Goal: Find specific page/section: Find specific page/section

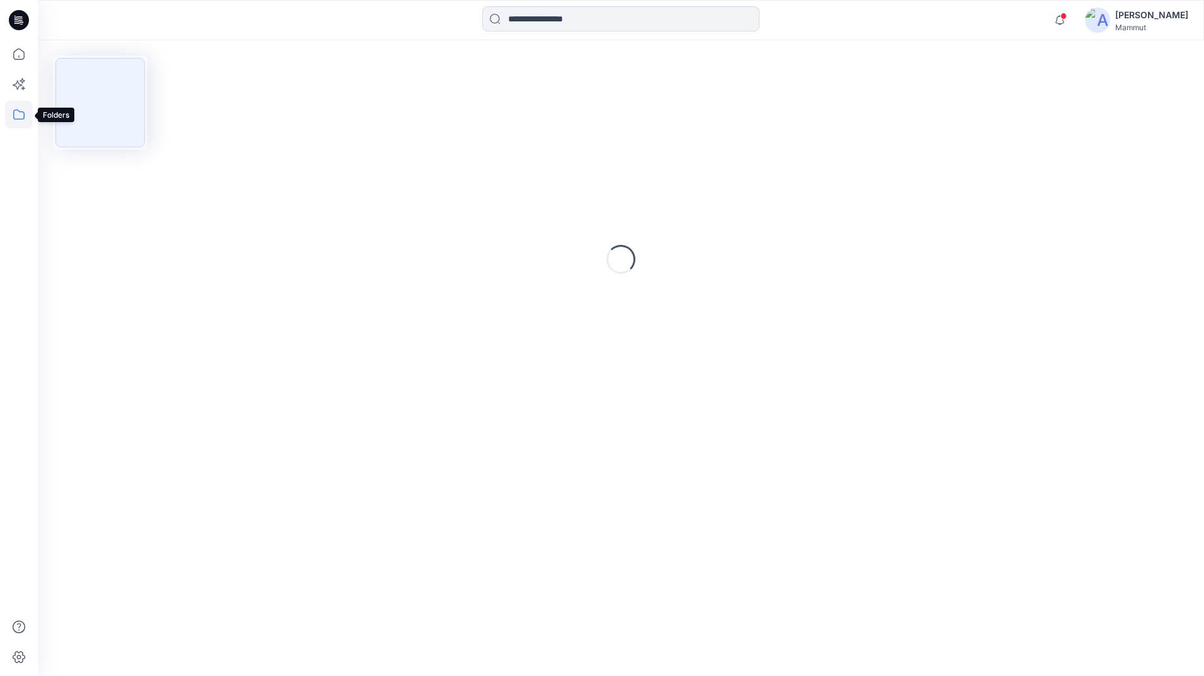
click at [20, 118] on icon at bounding box center [19, 115] width 28 height 28
click at [82, 98] on div at bounding box center [120, 98] width 144 height 25
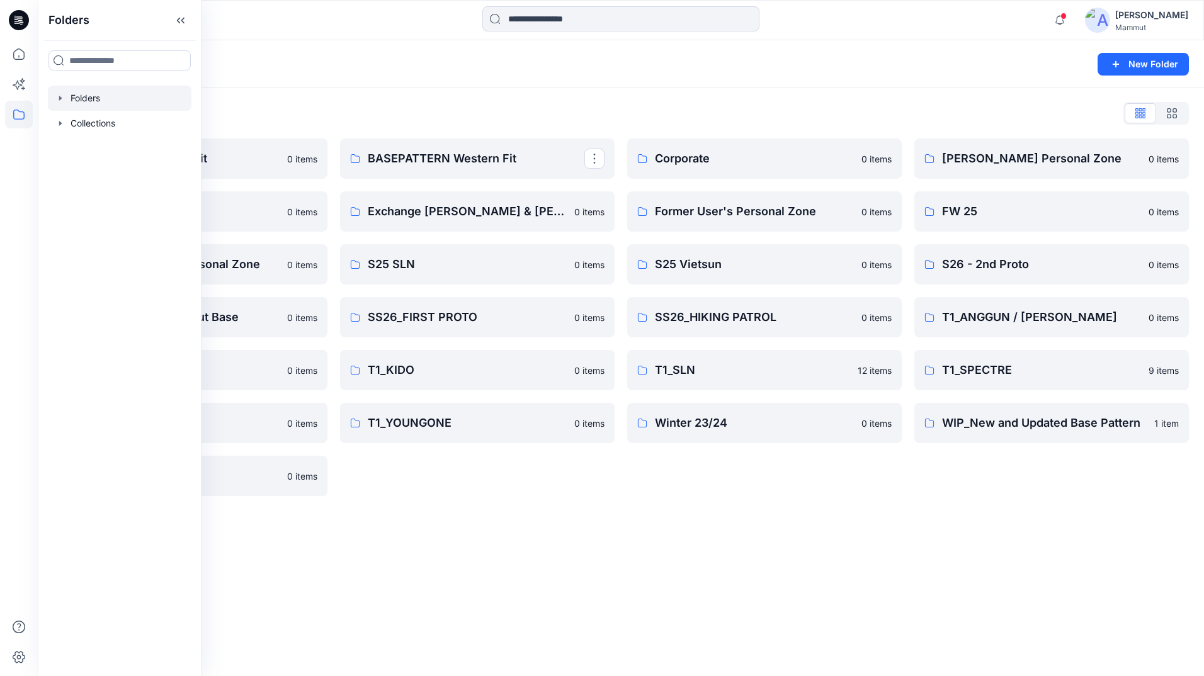
click at [490, 161] on p "BASEPATTERN Western Fit" at bounding box center [476, 159] width 217 height 18
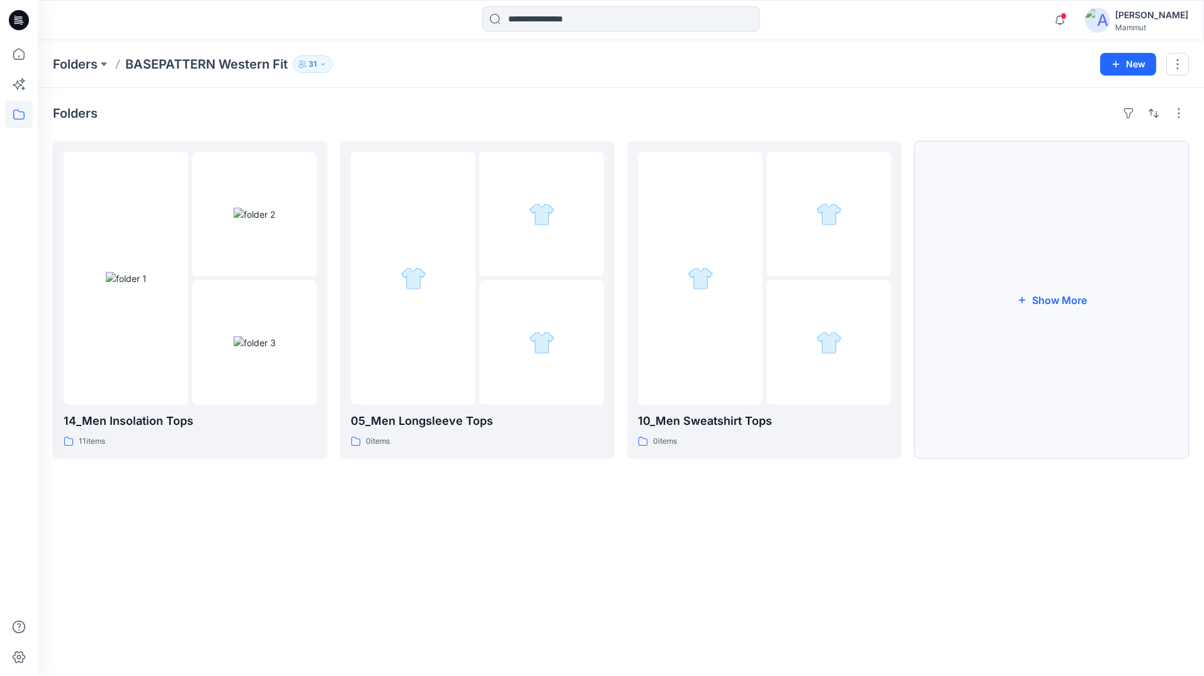
click at [1022, 303] on icon "button" at bounding box center [1022, 300] width 10 height 10
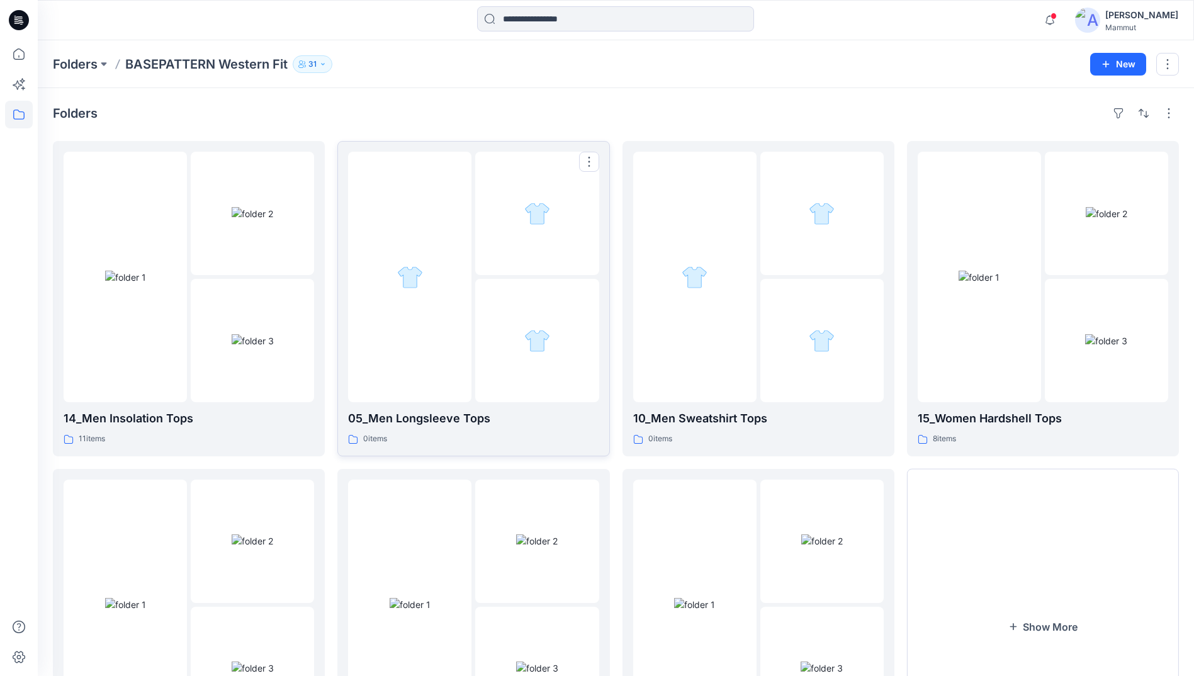
scroll to position [144, 0]
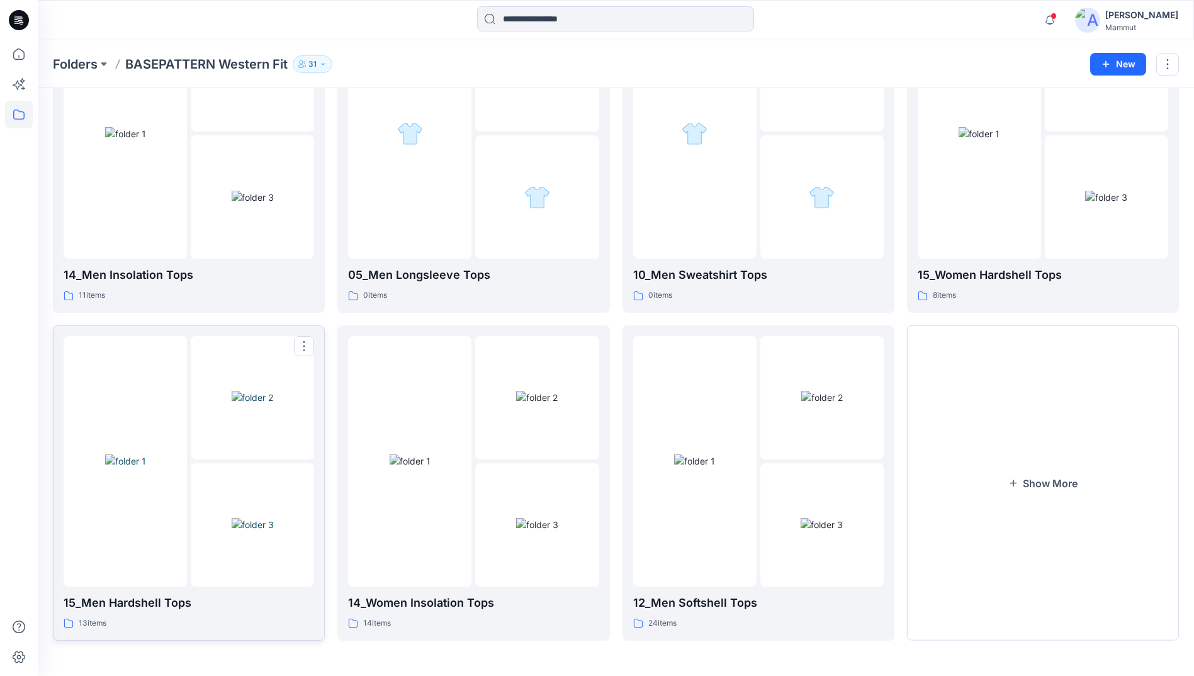
click at [146, 457] on img at bounding box center [125, 461] width 41 height 13
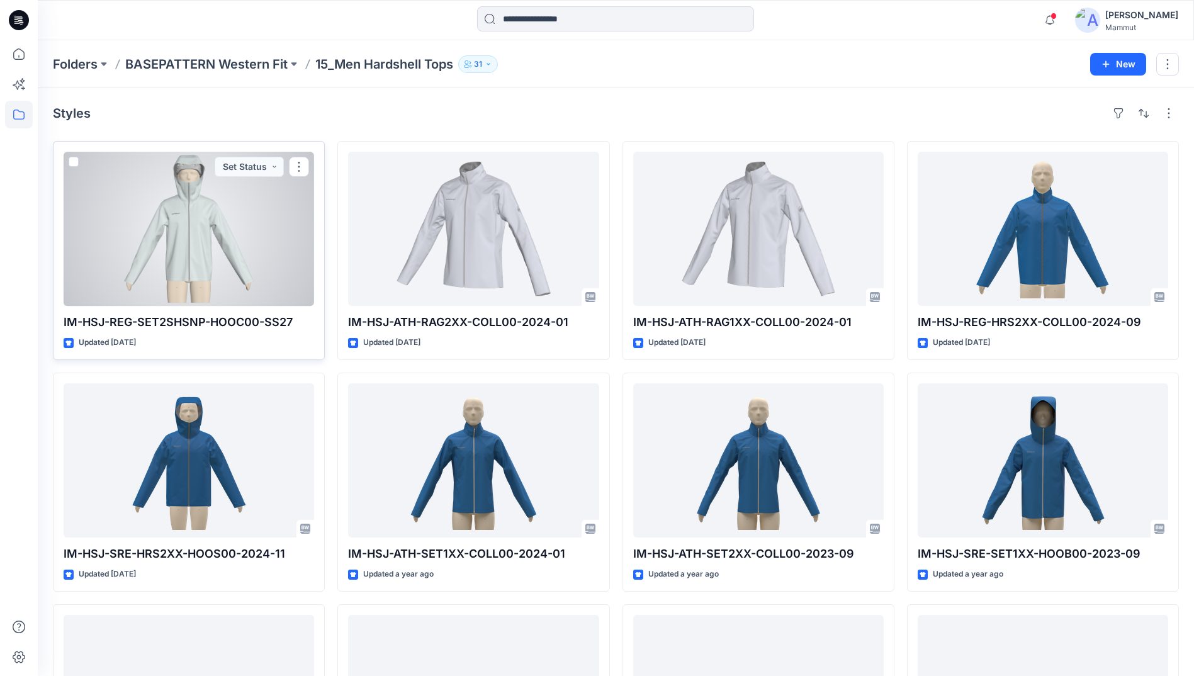
click at [176, 259] on div at bounding box center [189, 229] width 251 height 154
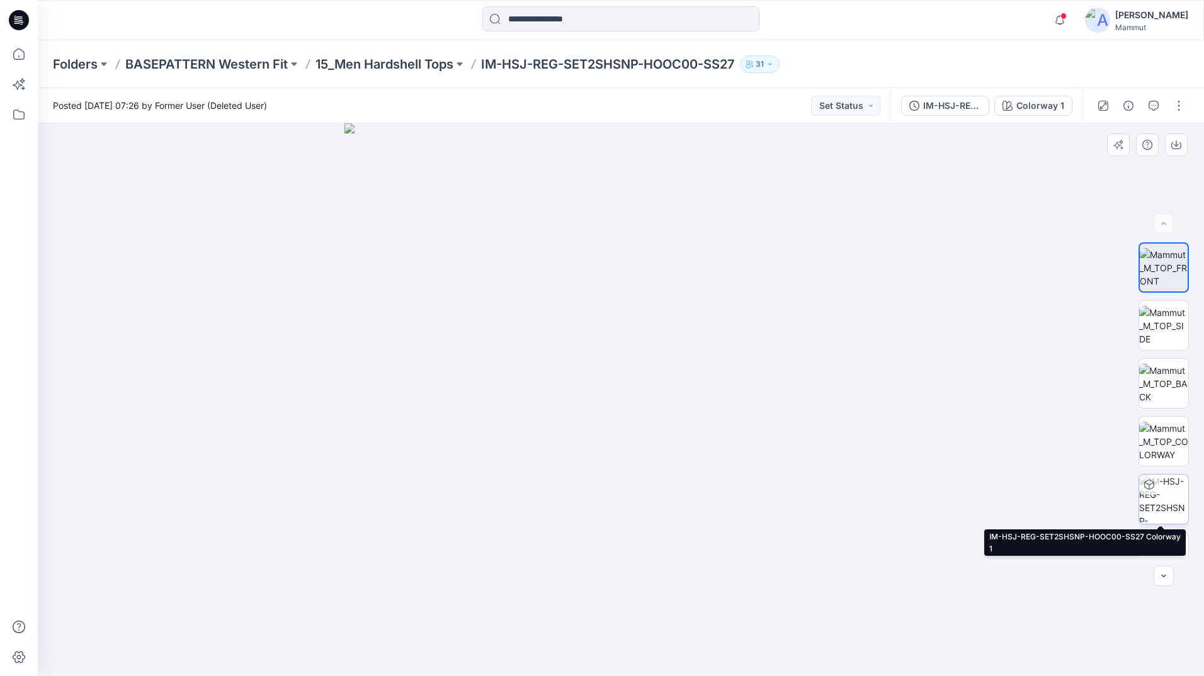
click at [1178, 509] on img at bounding box center [1163, 499] width 49 height 49
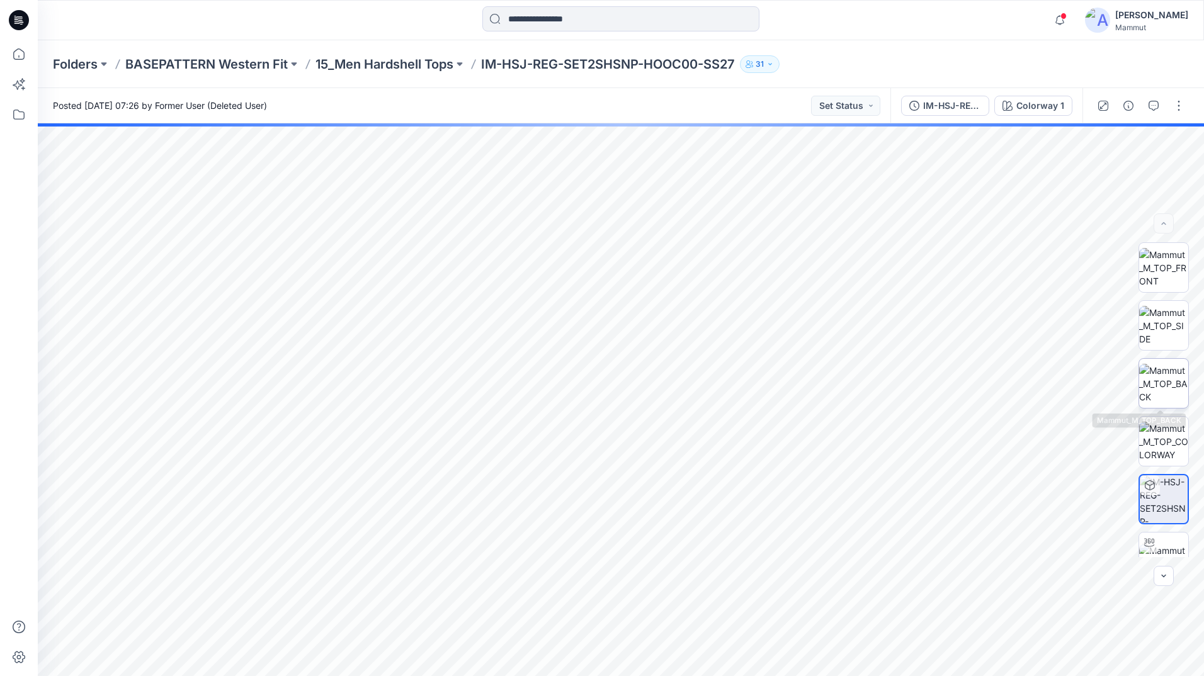
click at [1154, 393] on img at bounding box center [1163, 384] width 49 height 40
